Goal: Obtain resource: Obtain resource

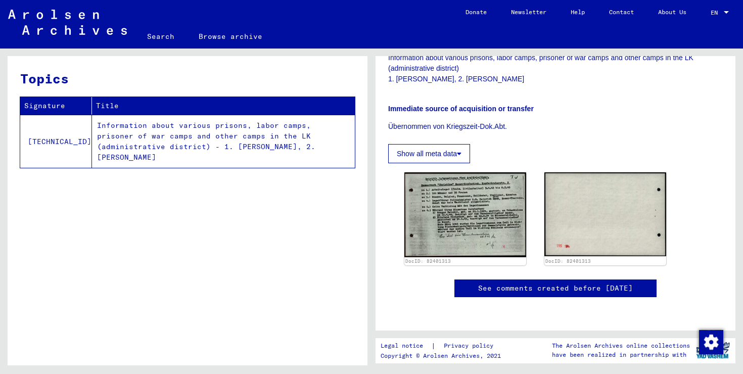
scroll to position [351, 0]
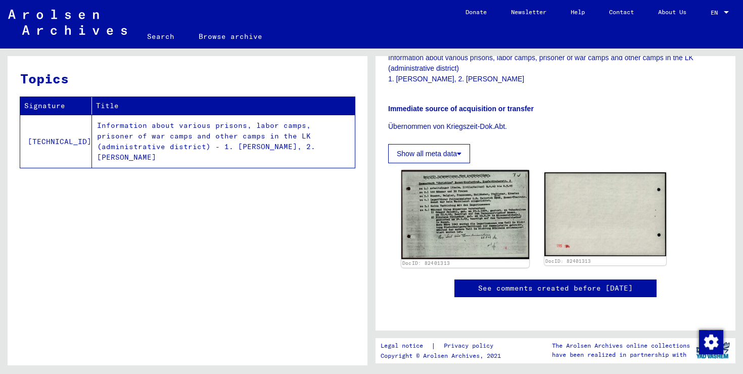
click at [448, 170] on img at bounding box center [466, 214] width 128 height 89
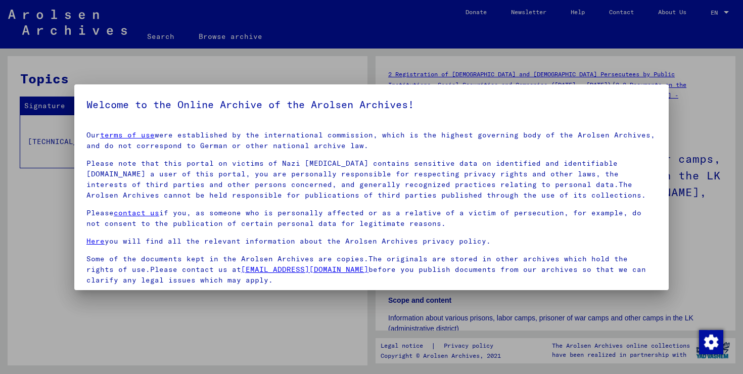
scroll to position [75, 0]
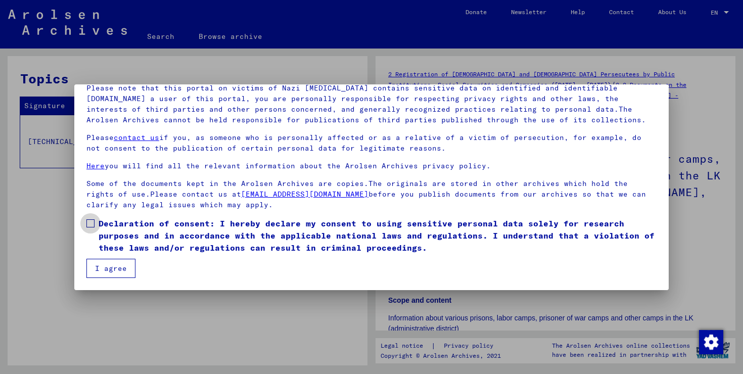
click at [180, 249] on span "Declaration of consent: I hereby declare my consent to using sensitive personal…" at bounding box center [378, 235] width 558 height 36
click at [116, 278] on mat-dialog-container "Welcome to the Online Archive of the Arolsen Archives! Our terms of use were es…" at bounding box center [371, 187] width 595 height 206
click at [123, 268] on button "I agree" at bounding box center [110, 268] width 49 height 19
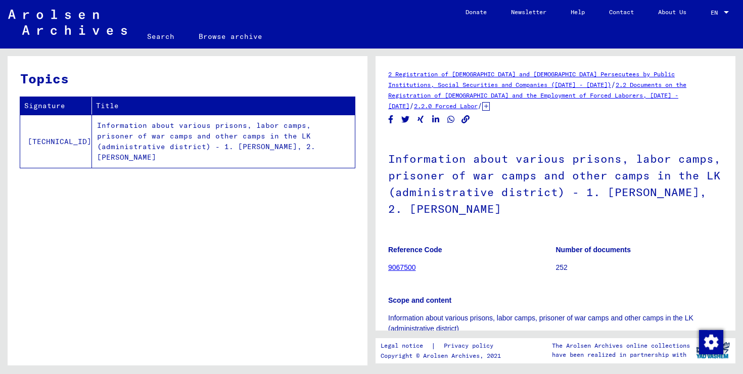
scroll to position [292, 0]
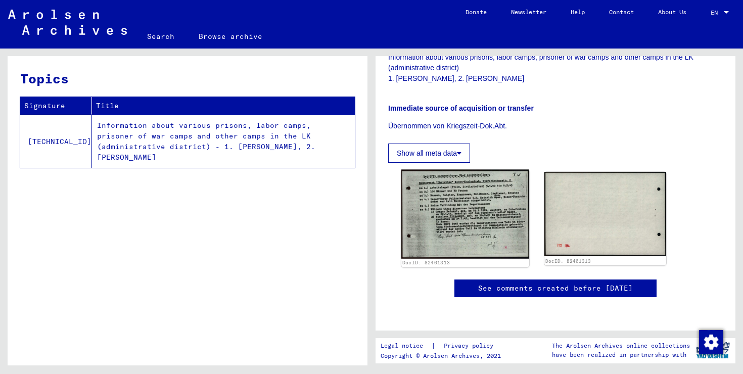
click at [449, 184] on img at bounding box center [466, 214] width 128 height 89
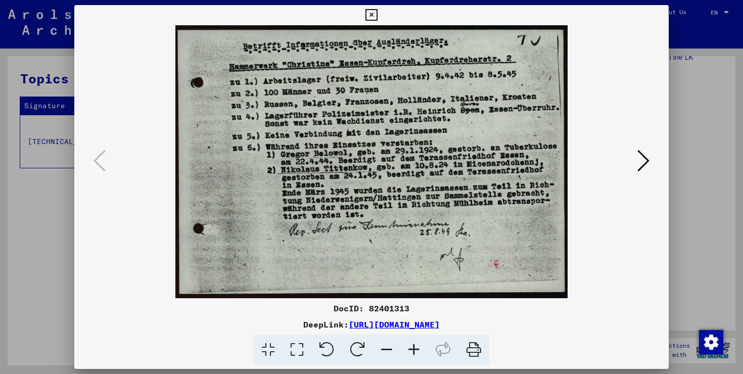
copy link "[URL][DOMAIN_NAME]"
click at [639, 161] on icon at bounding box center [644, 161] width 12 height 24
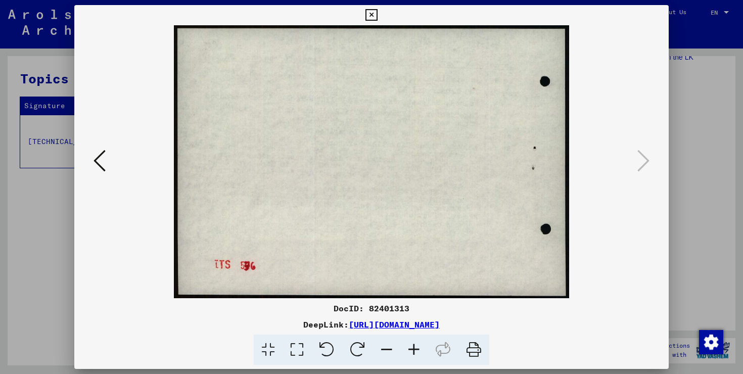
click at [95, 151] on icon at bounding box center [100, 161] width 12 height 24
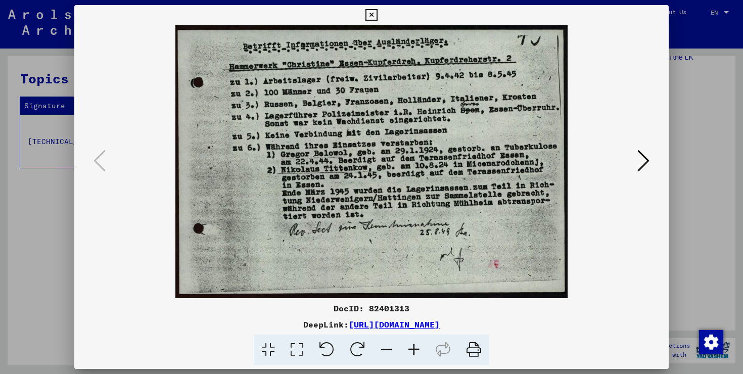
copy link "[URL][DOMAIN_NAME]"
